Goal: Task Accomplishment & Management: Complete application form

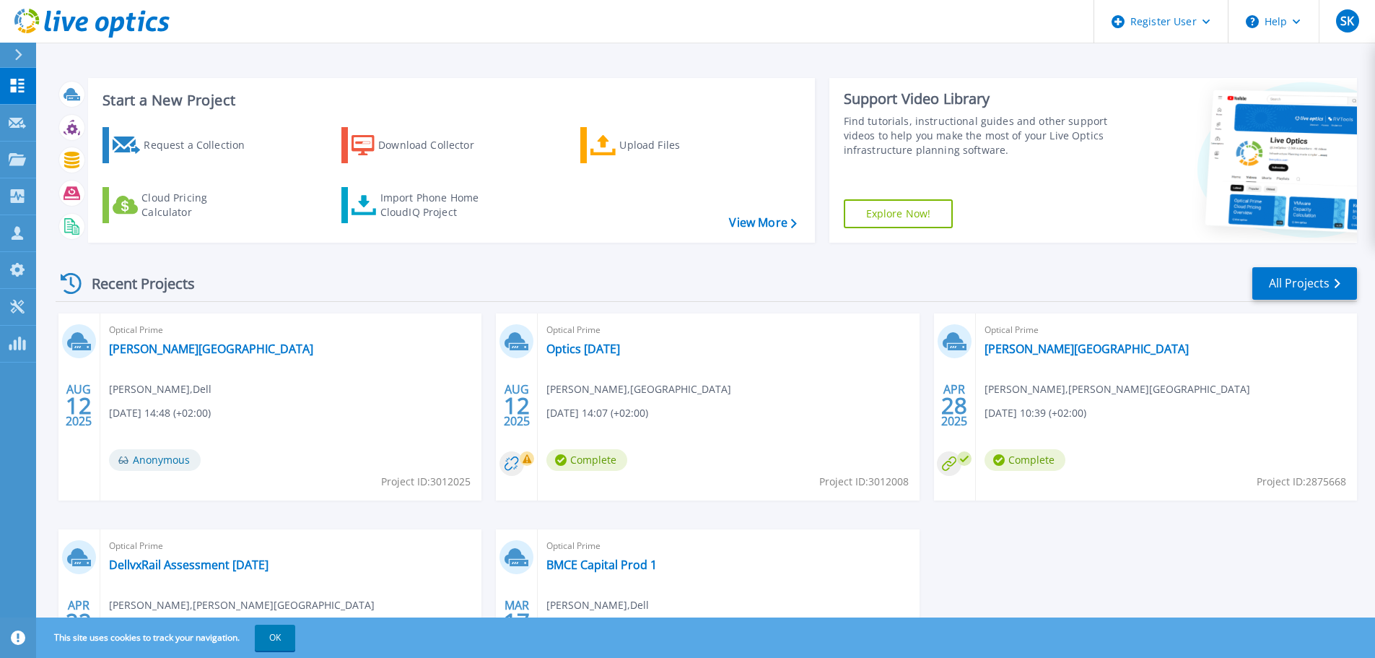
click at [529, 461] on icon at bounding box center [527, 459] width 9 height 9
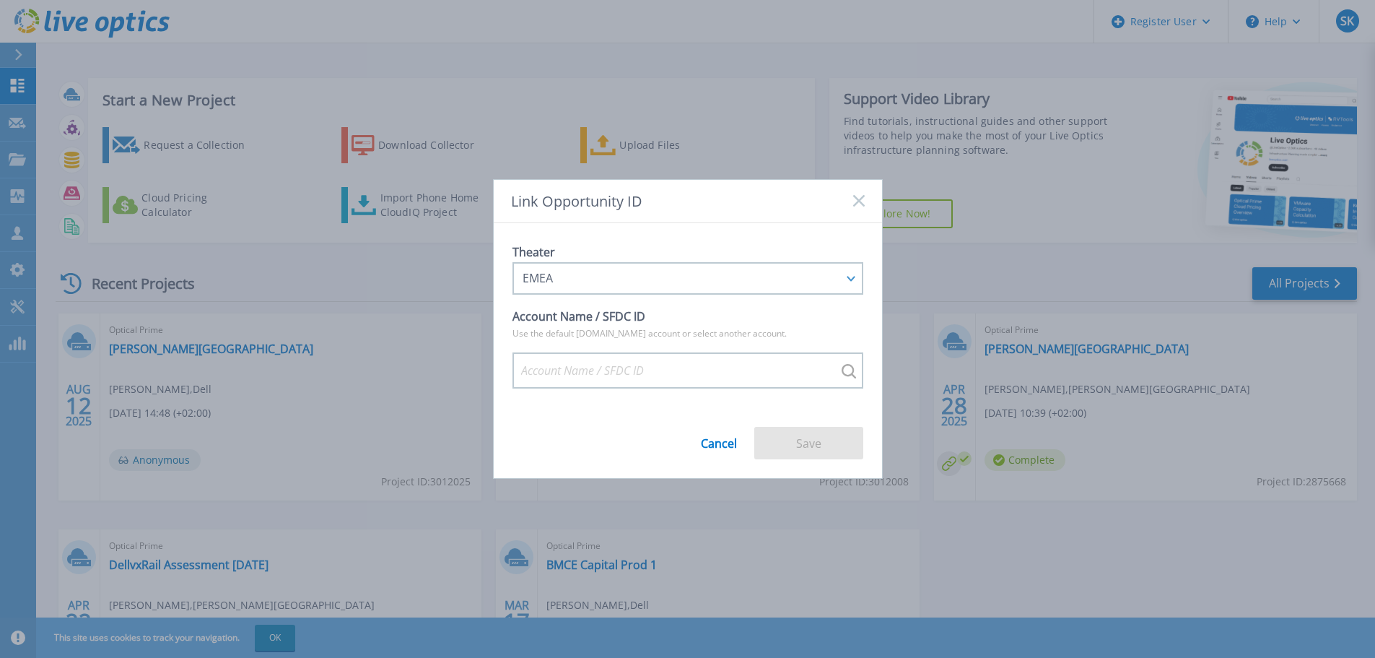
click at [857, 199] on rect at bounding box center [859, 201] width 12 height 12
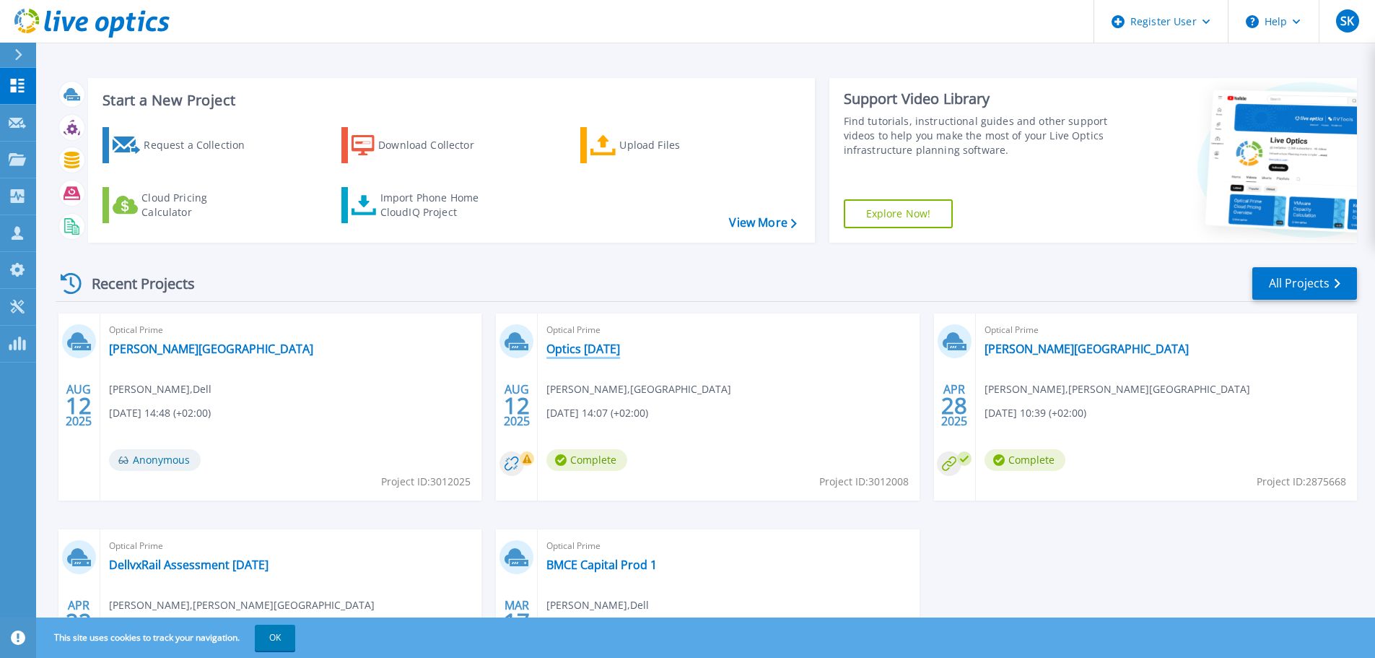
click at [592, 348] on link "Optics aug 25" at bounding box center [583, 348] width 74 height 14
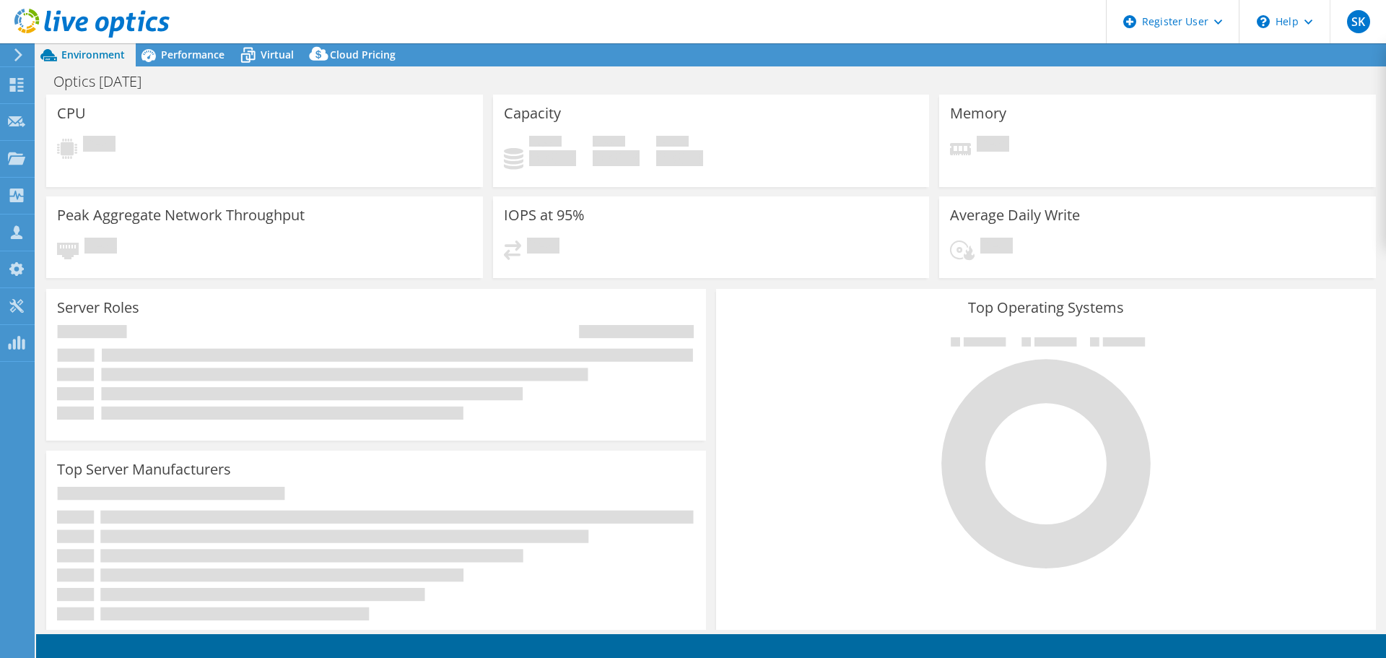
select select "EUFrankfurt"
select select "NOK"
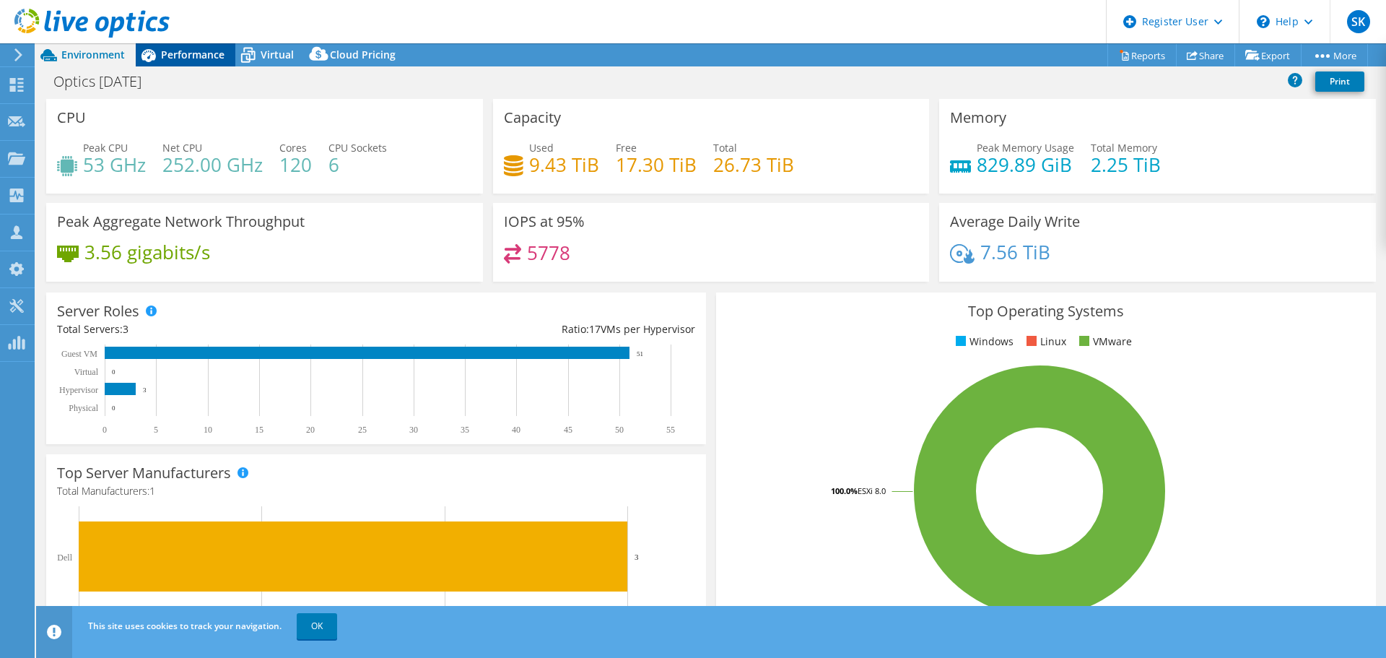
click at [199, 57] on span "Performance" at bounding box center [193, 55] width 64 height 14
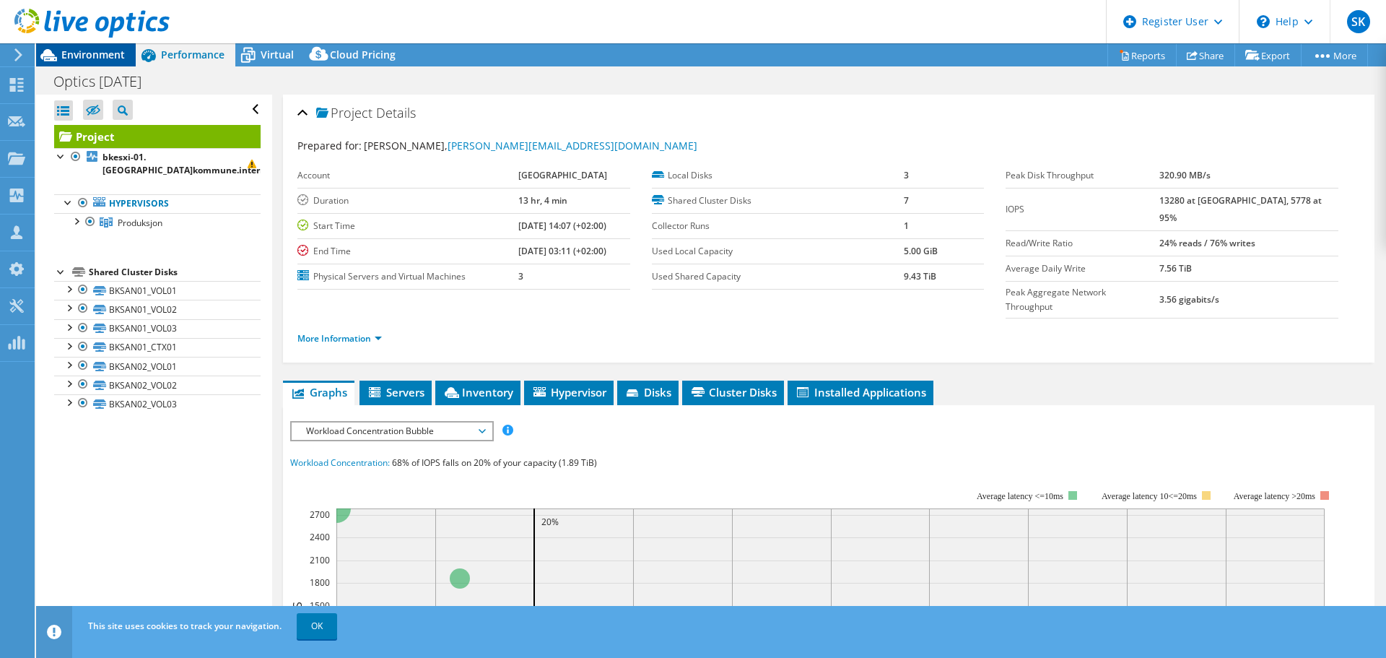
click at [94, 51] on span "Environment" at bounding box center [93, 55] width 64 height 14
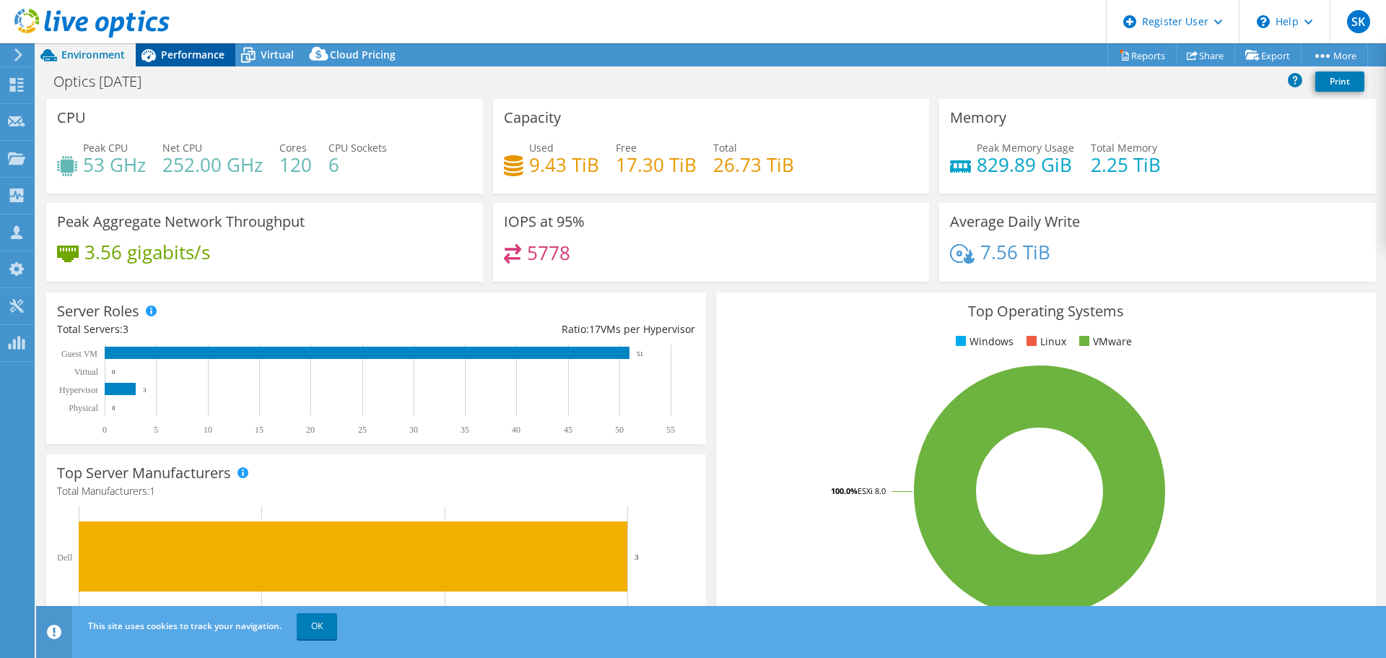
click at [173, 49] on span "Performance" at bounding box center [193, 55] width 64 height 14
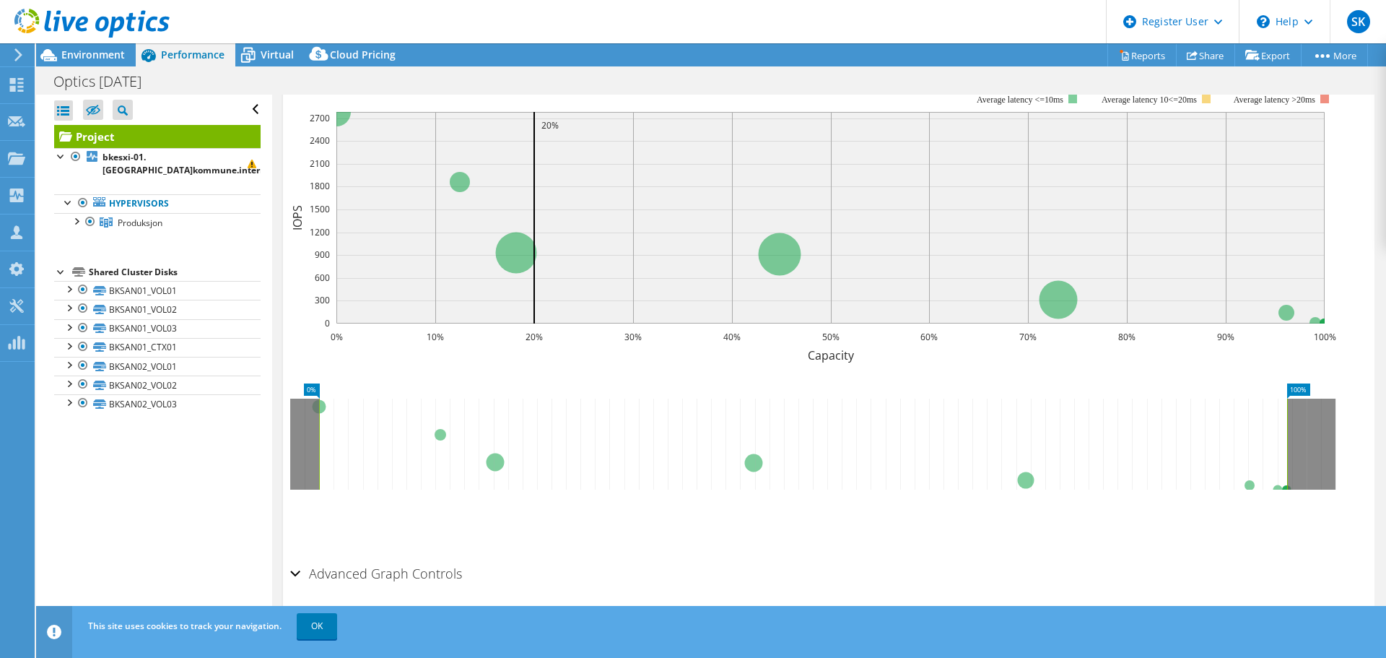
scroll to position [156, 0]
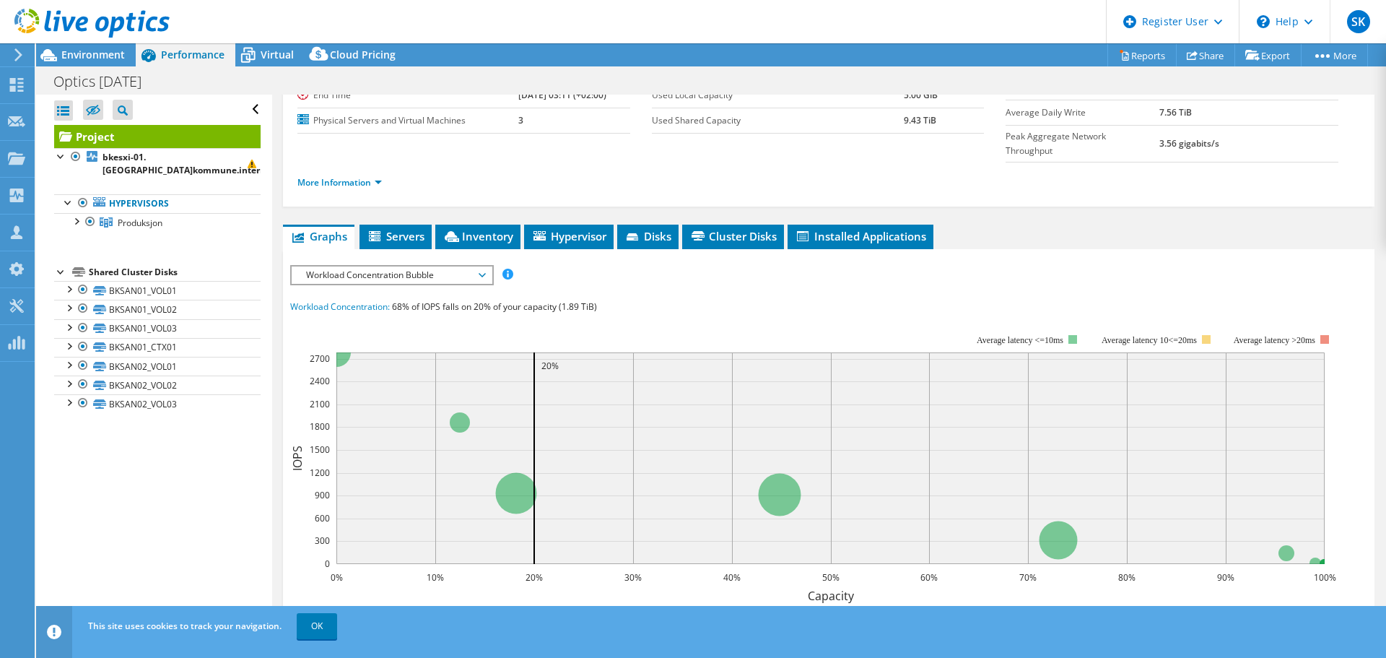
click at [396, 266] on span "Workload Concentration Bubble" at bounding box center [392, 274] width 186 height 17
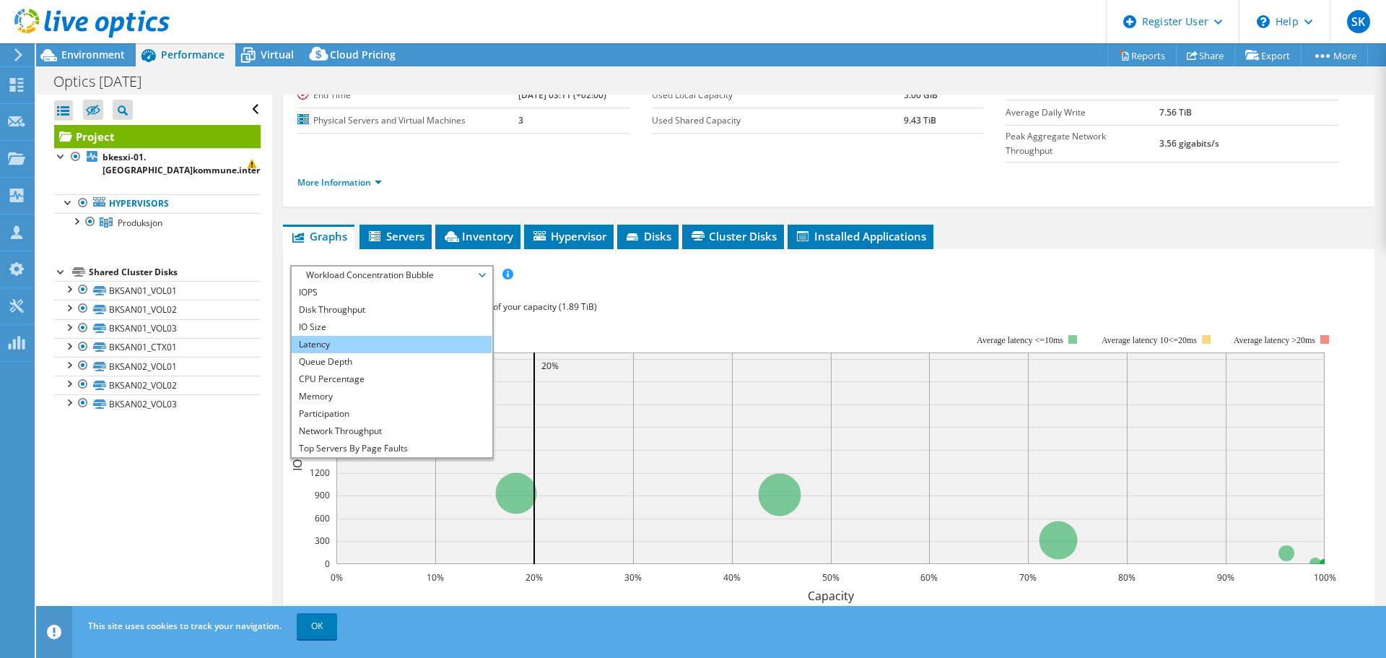
click at [334, 336] on li "Latency" at bounding box center [392, 344] width 200 height 17
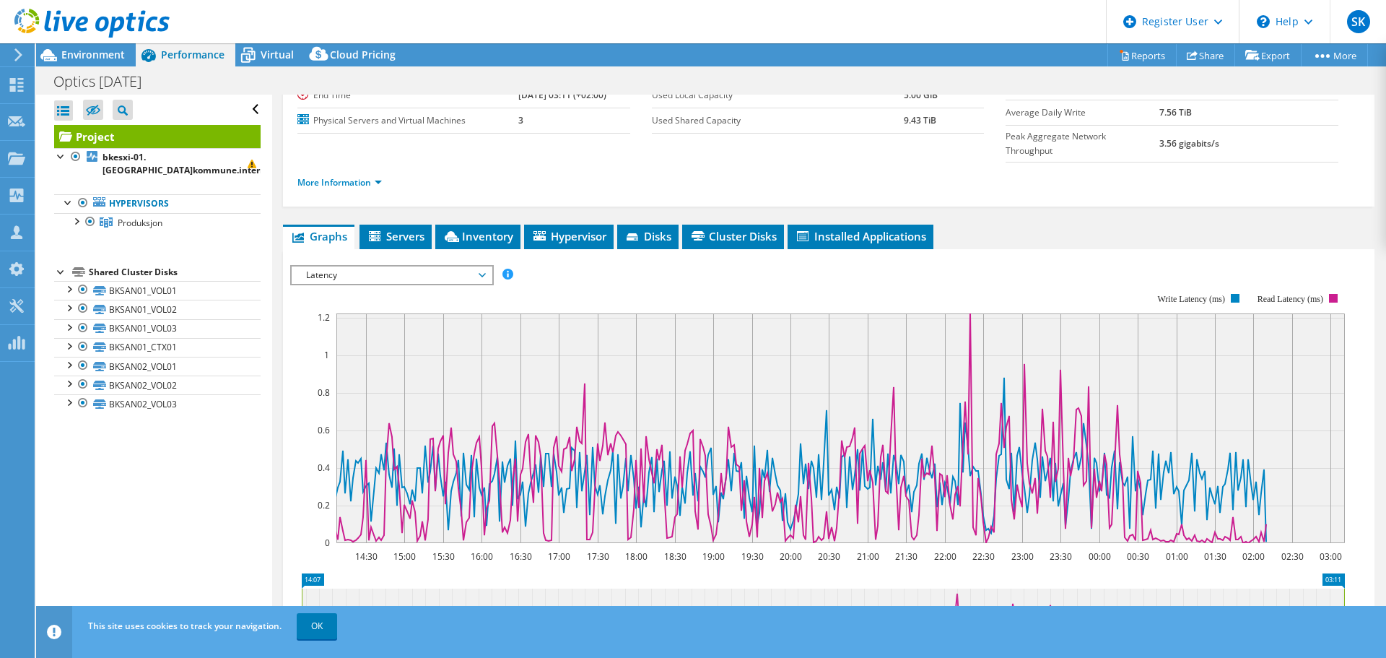
scroll to position [276, 0]
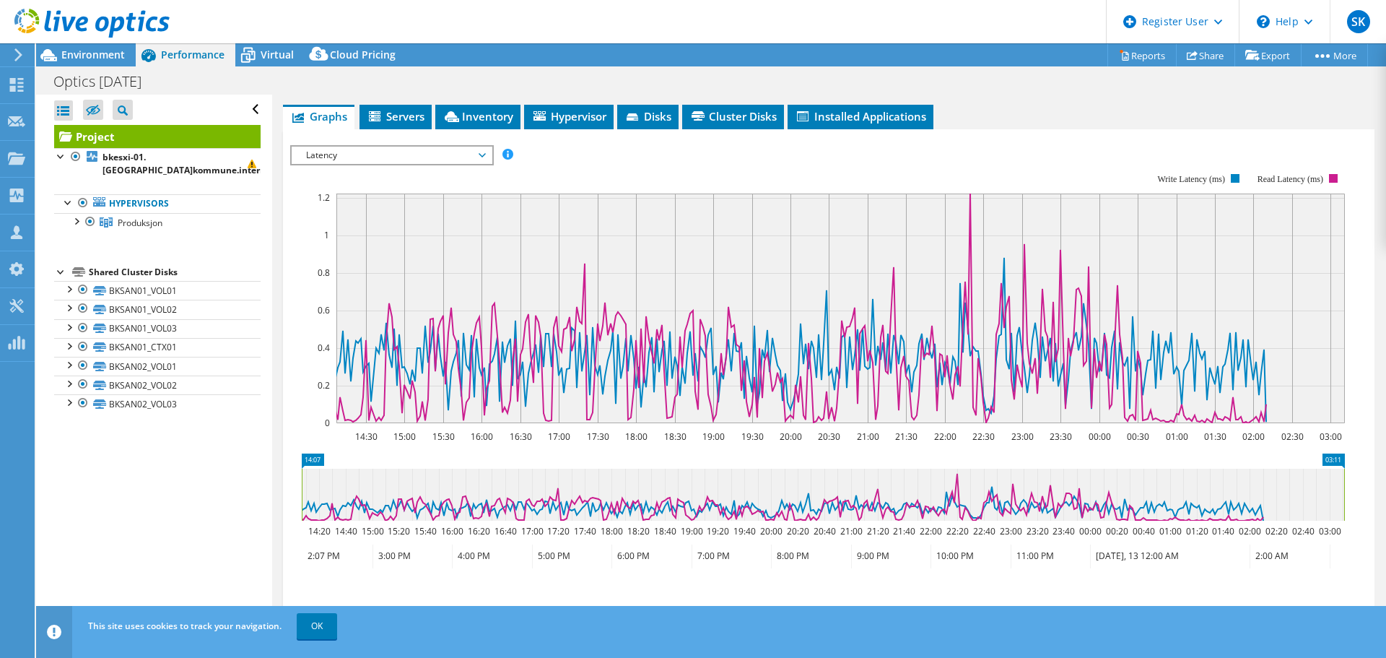
click at [1261, 487] on icon at bounding box center [823, 495] width 1042 height 52
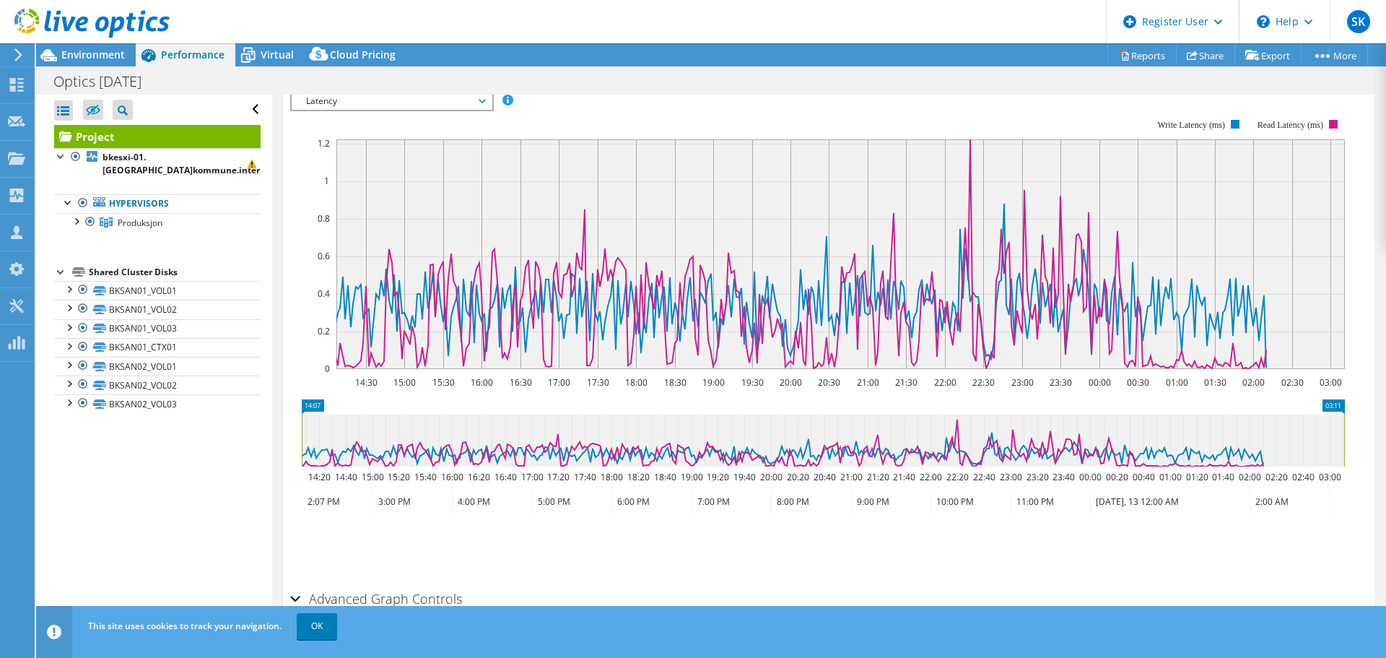
scroll to position [355, 0]
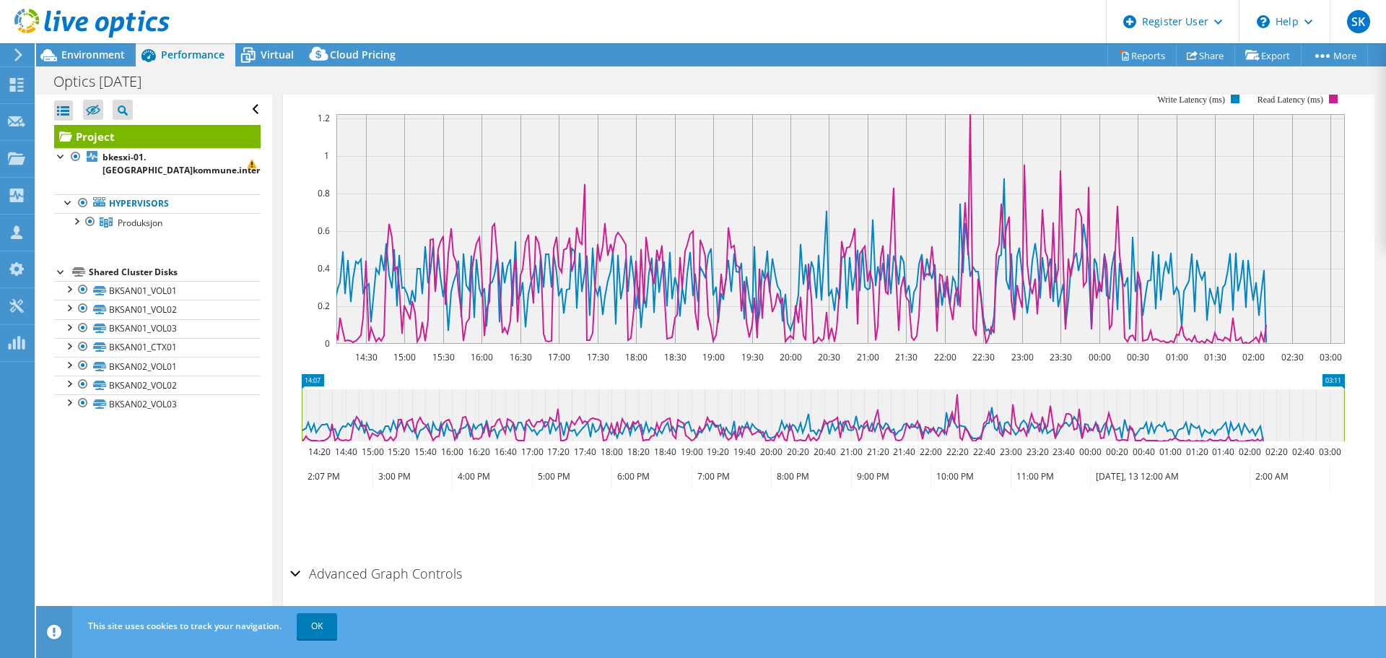
click at [367, 559] on h2 "Advanced Graph Controls" at bounding box center [376, 573] width 172 height 29
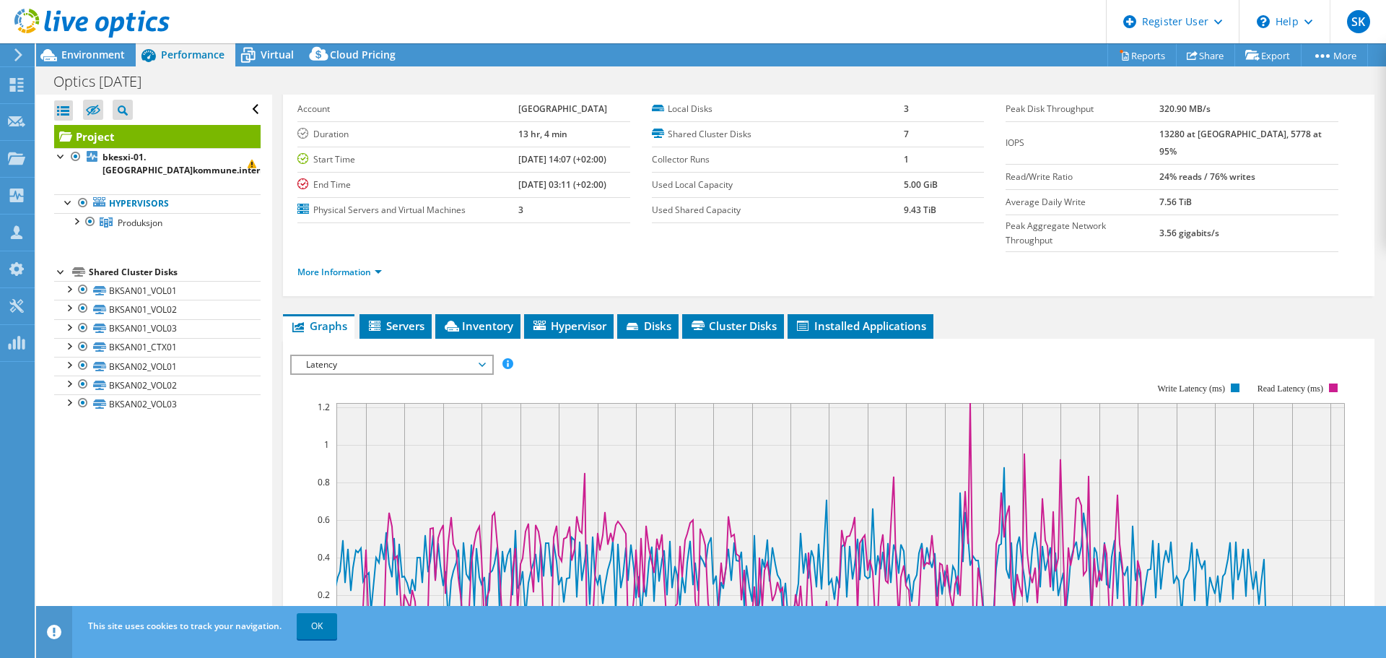
scroll to position [0, 0]
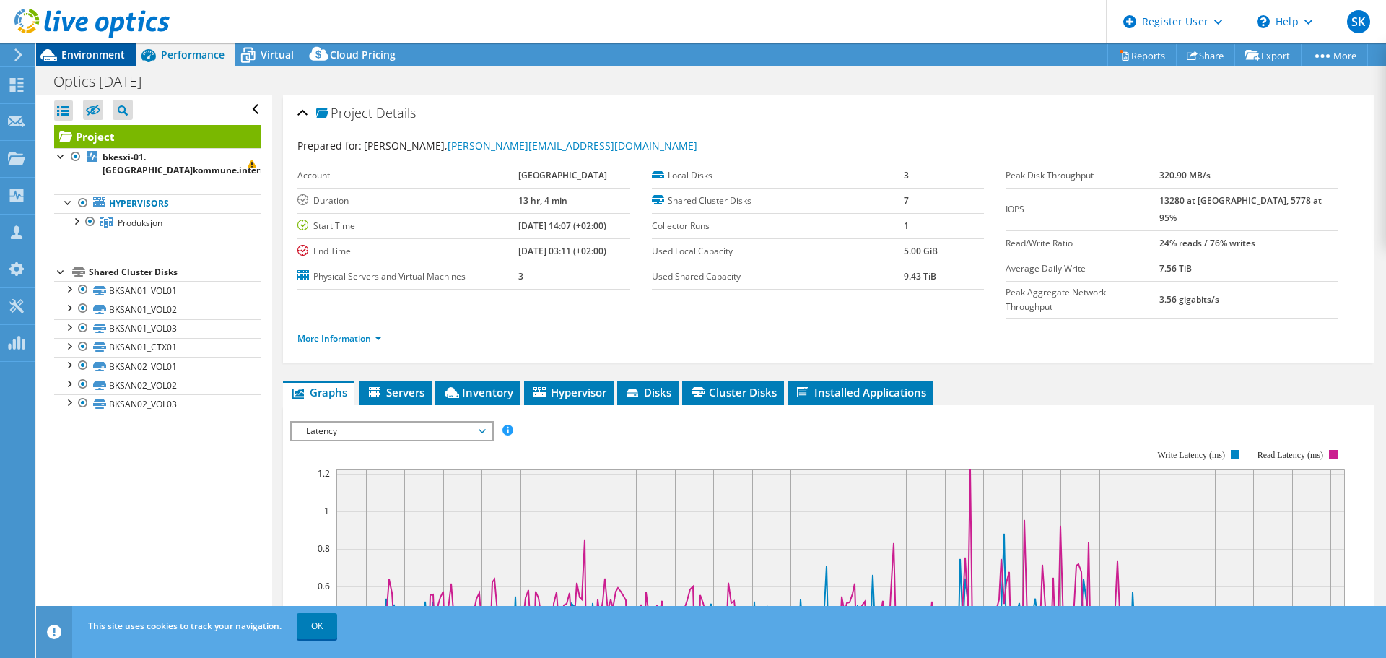
click at [110, 61] on span "Environment" at bounding box center [93, 55] width 64 height 14
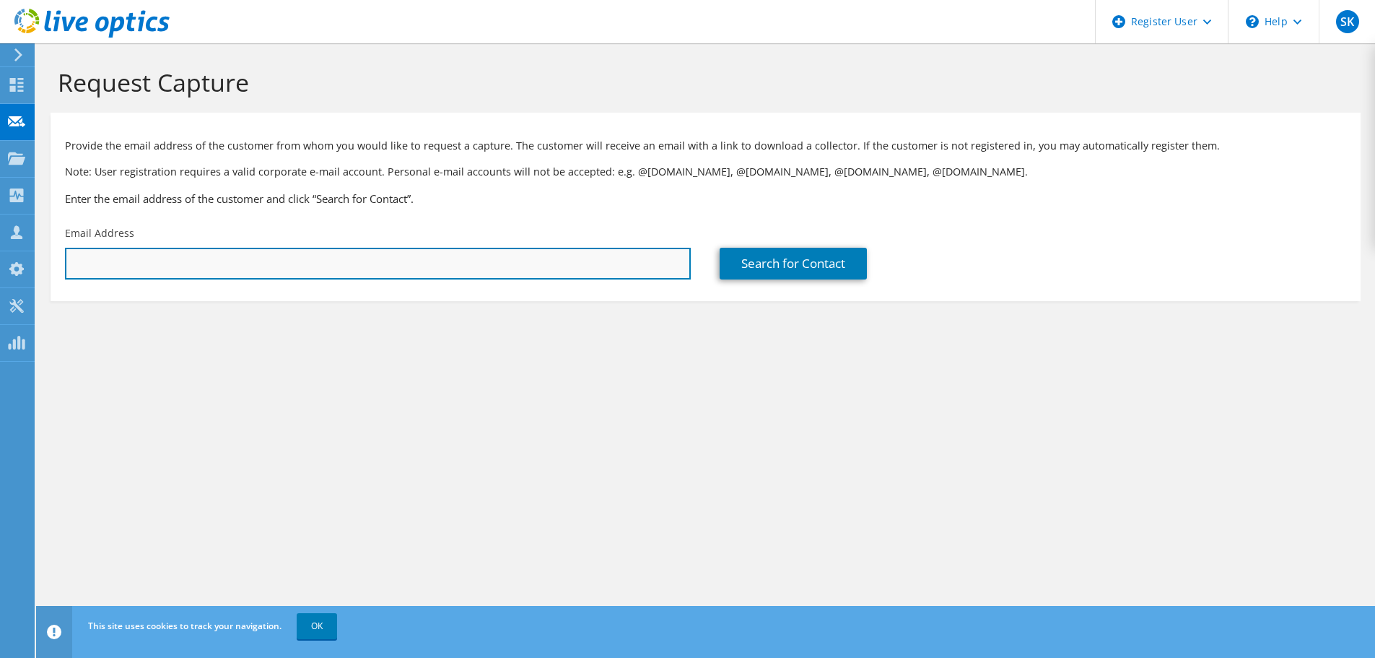
click at [177, 248] on input "text" at bounding box center [378, 264] width 626 height 32
type input "[PERSON_NAME][EMAIL_ADDRESS][DOMAIN_NAME]"
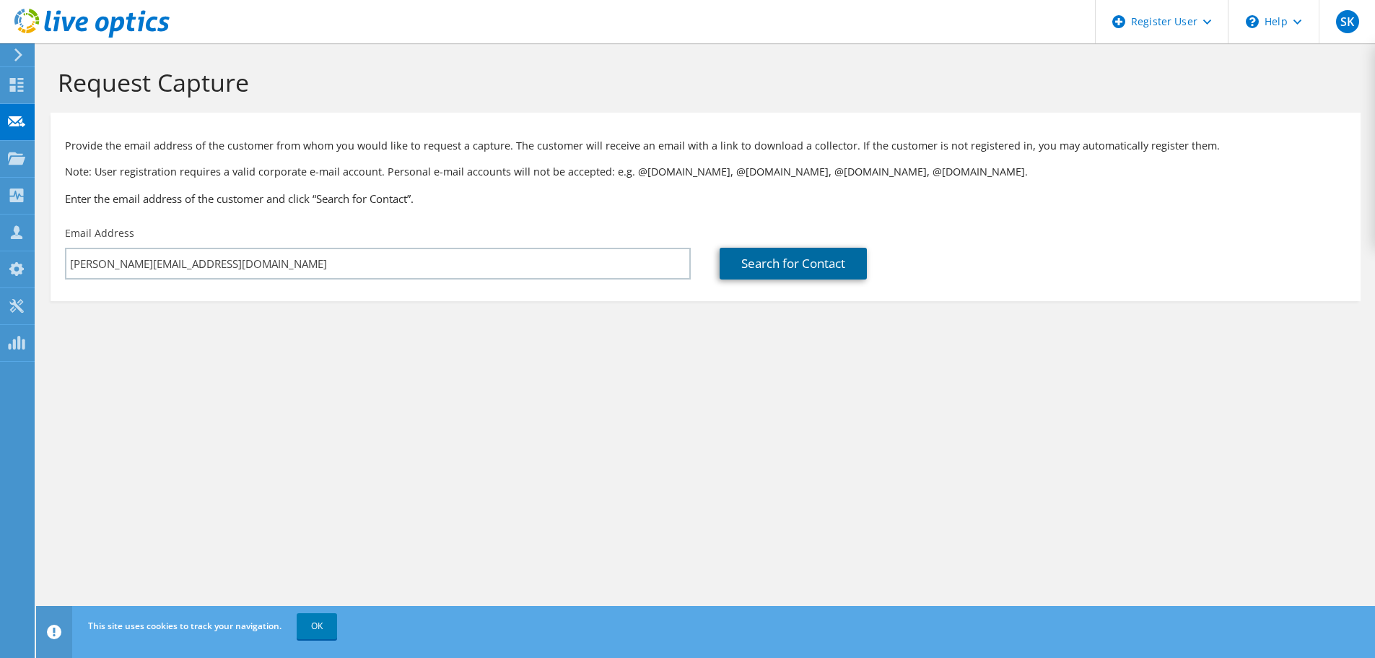
click at [734, 263] on link "Search for Contact" at bounding box center [793, 264] width 147 height 32
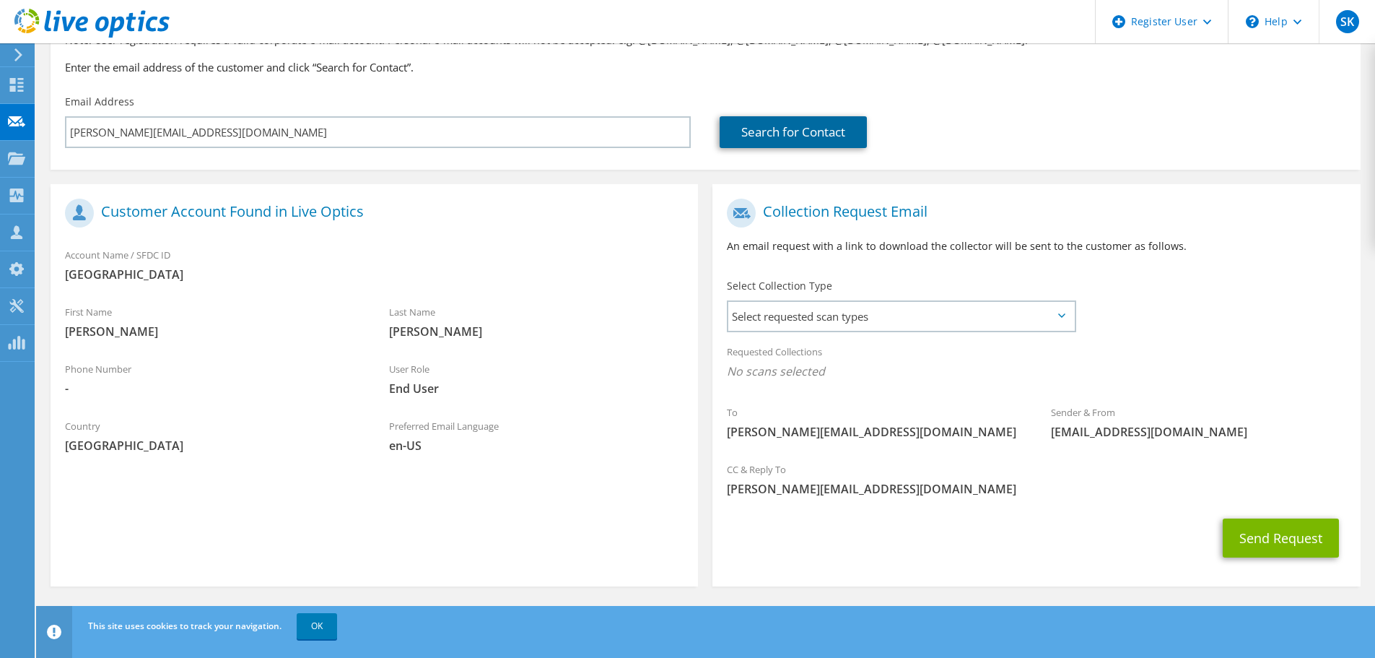
scroll to position [132, 0]
click at [764, 311] on span "Select requested scan types" at bounding box center [901, 315] width 346 height 29
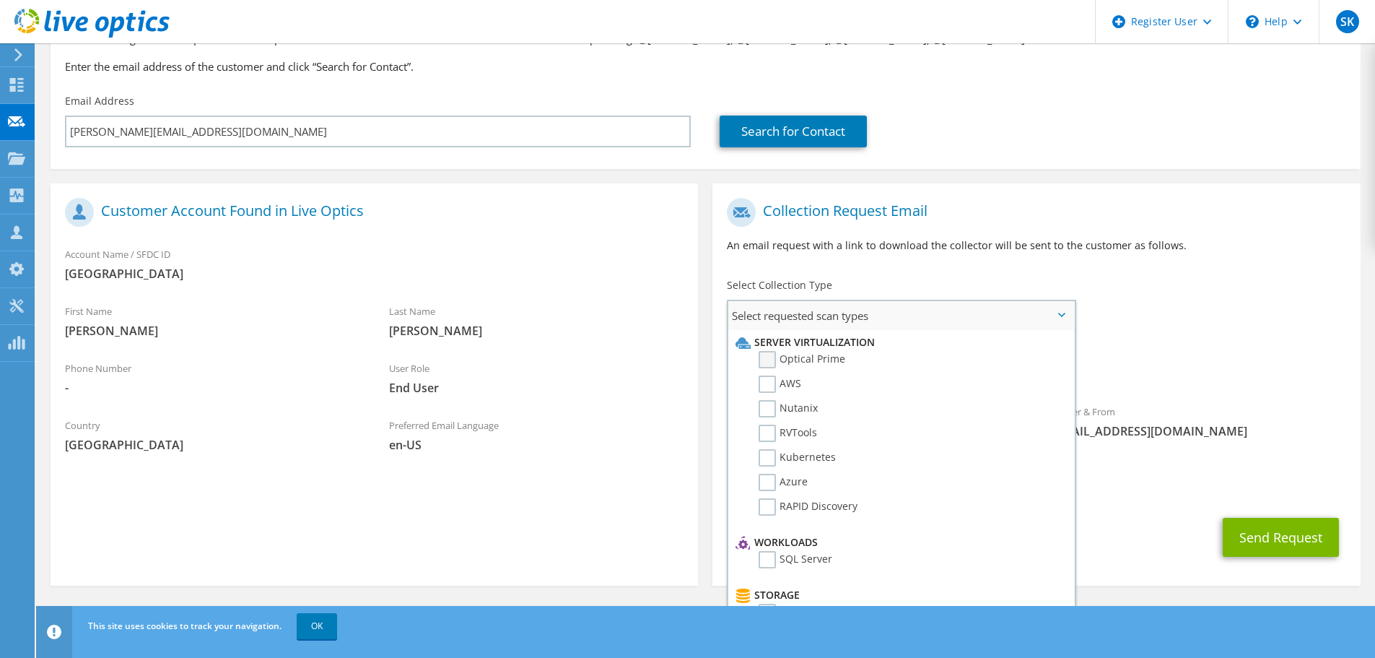
click at [777, 363] on label "Optical Prime" at bounding box center [802, 359] width 87 height 17
click at [0, 0] on input "Optical Prime" at bounding box center [0, 0] width 0 height 0
click at [925, 278] on div "Select Collection Type Select requested scan types Server Virtualization Optica…" at bounding box center [901, 303] width 349 height 51
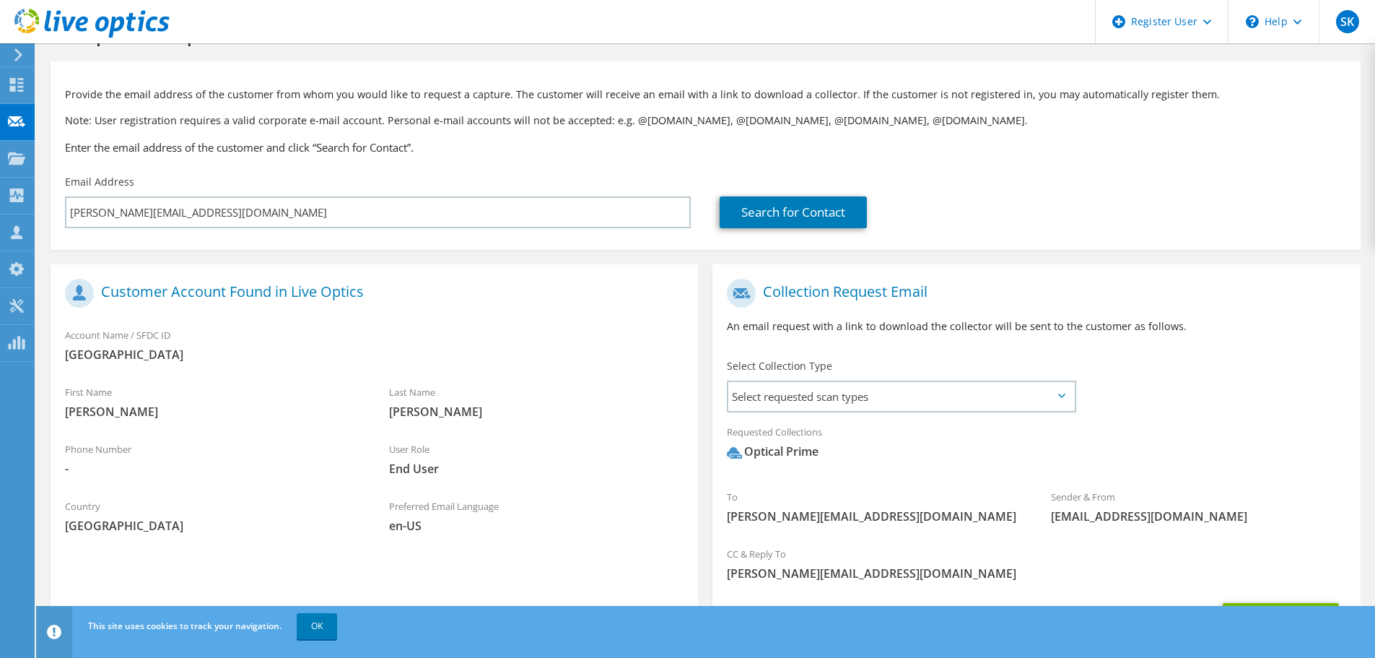
scroll to position [0, 0]
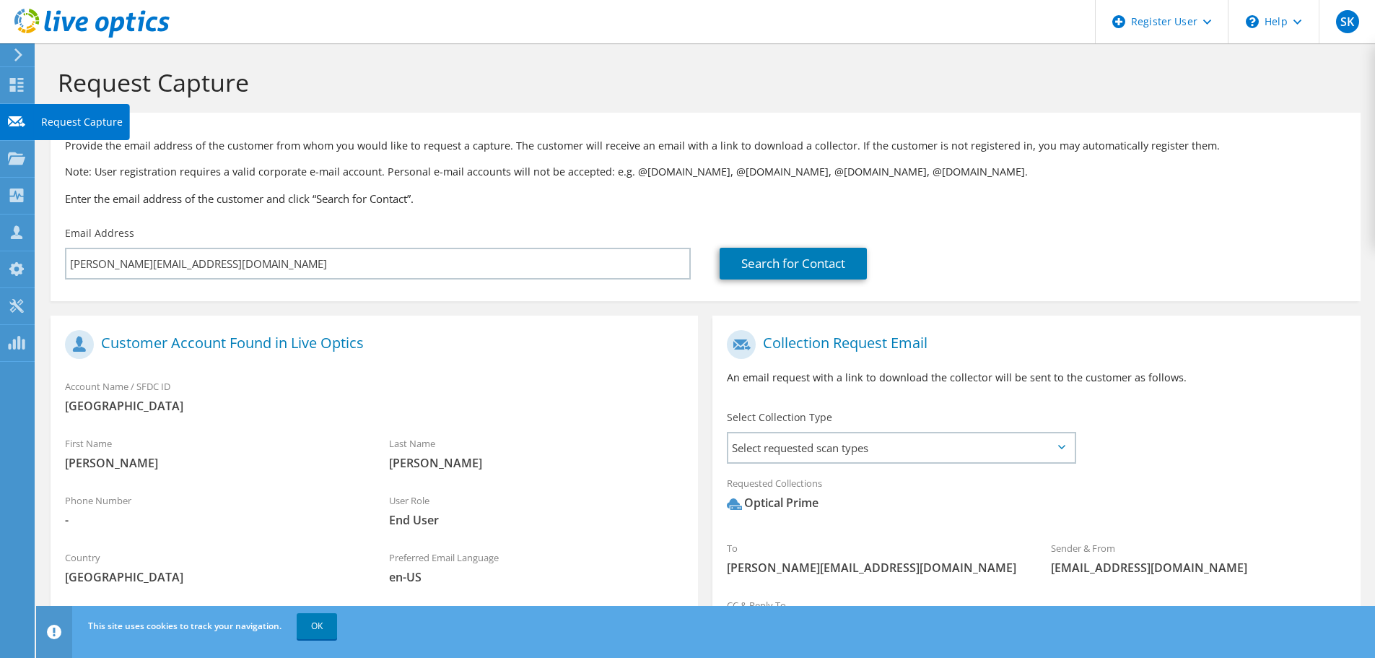
click at [12, 126] on use at bounding box center [16, 121] width 17 height 11
